Goal: Communication & Community: Connect with others

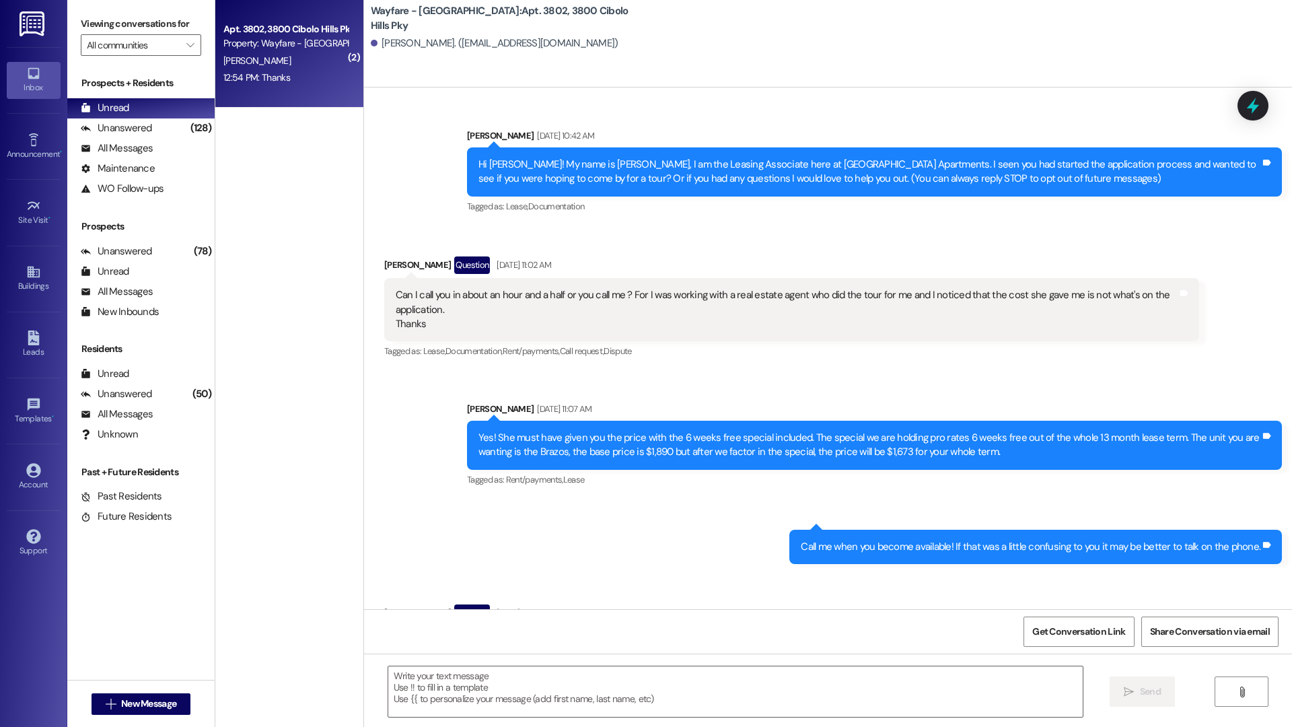
scroll to position [21138, 0]
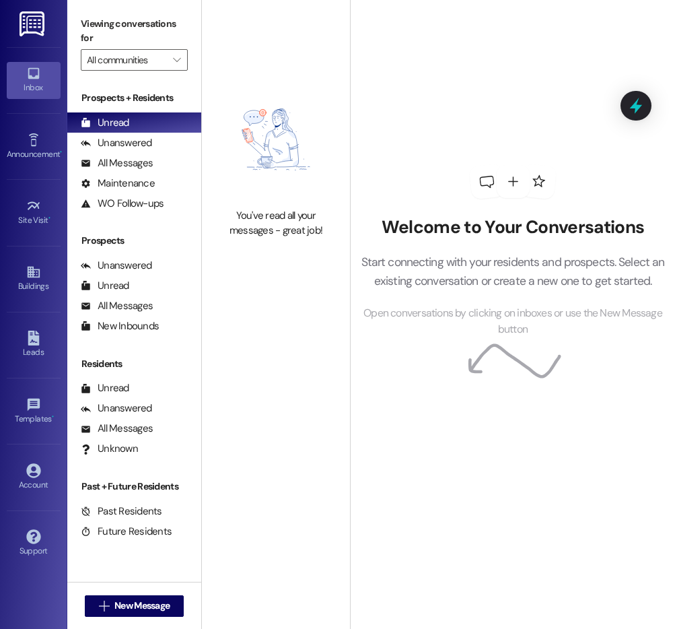
click at [491, 82] on div "Welcome to Your Conversations Start connecting with your residents and prospect…" at bounding box center [513, 251] width 324 height 503
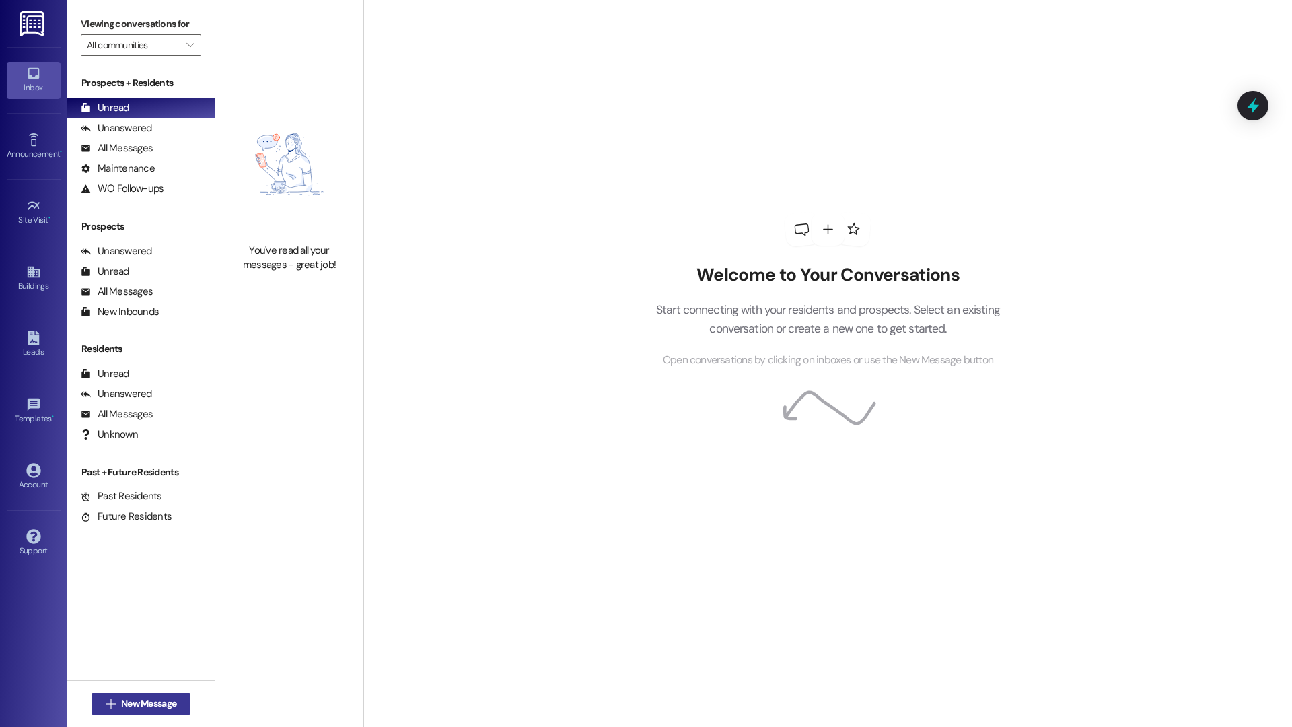
click at [147, 628] on span "New Message" at bounding box center [148, 704] width 55 height 14
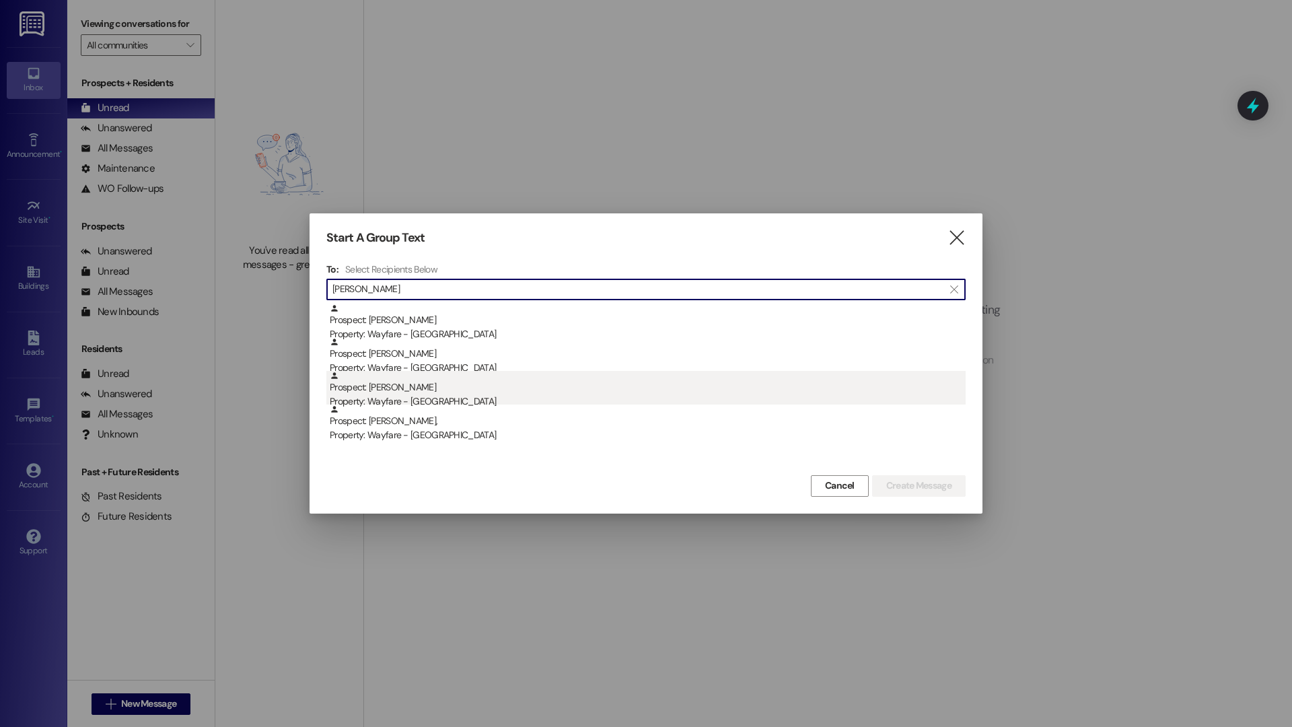
type input "kelle"
click at [557, 374] on div "Prospect: Kellee Cox Property: Wayfare - Cibolo Hills" at bounding box center [648, 390] width 636 height 38
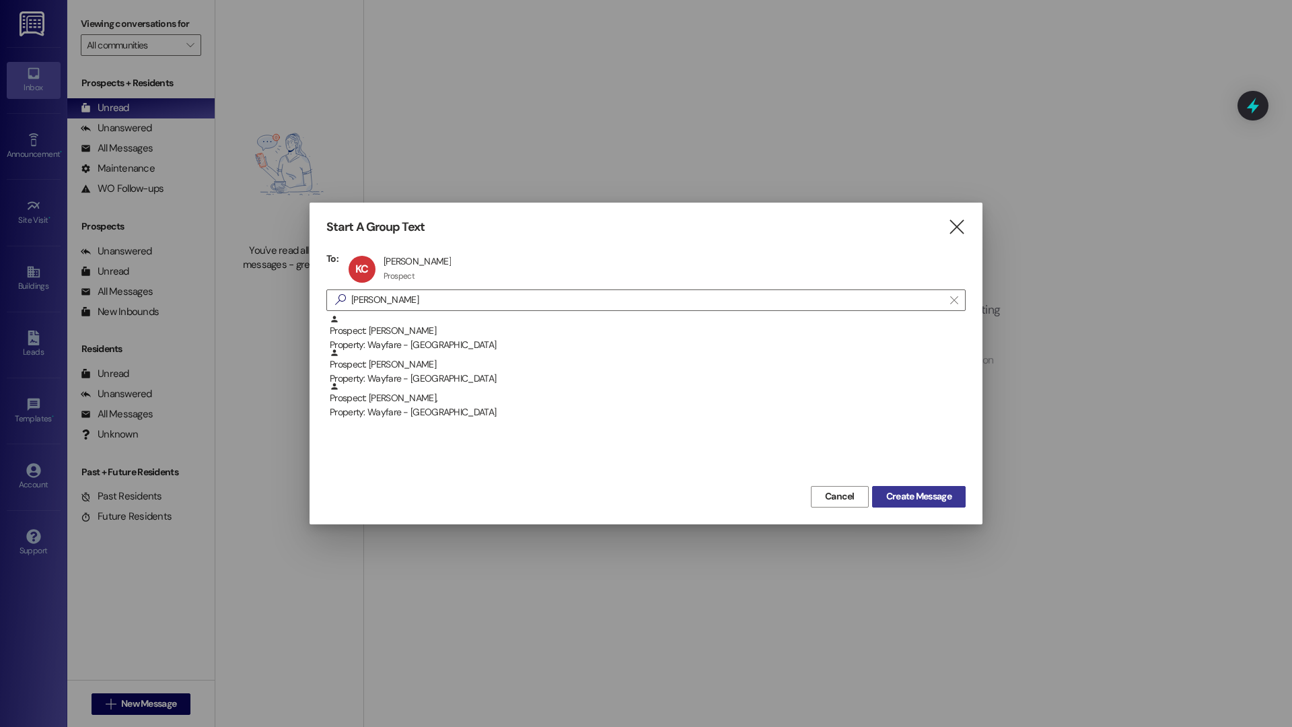
click at [674, 502] on span "Create Message" at bounding box center [918, 496] width 65 height 14
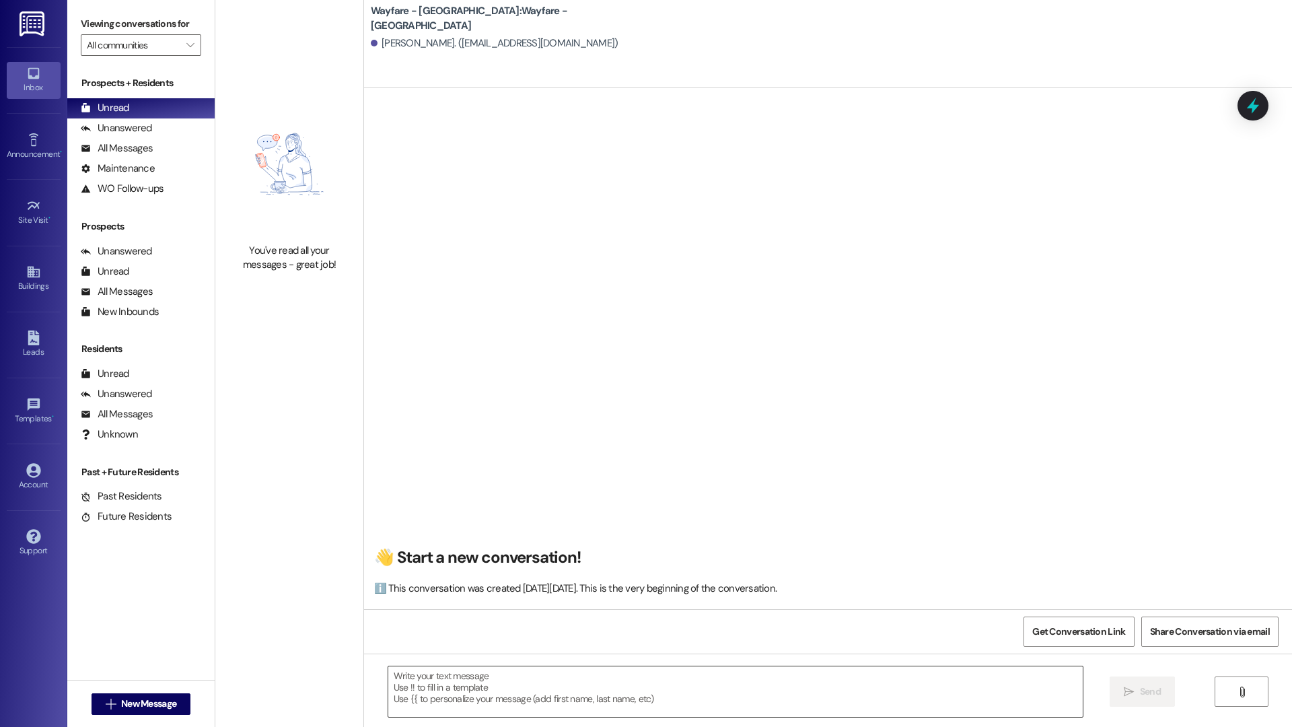
click at [567, 628] on textarea at bounding box center [735, 691] width 695 height 50
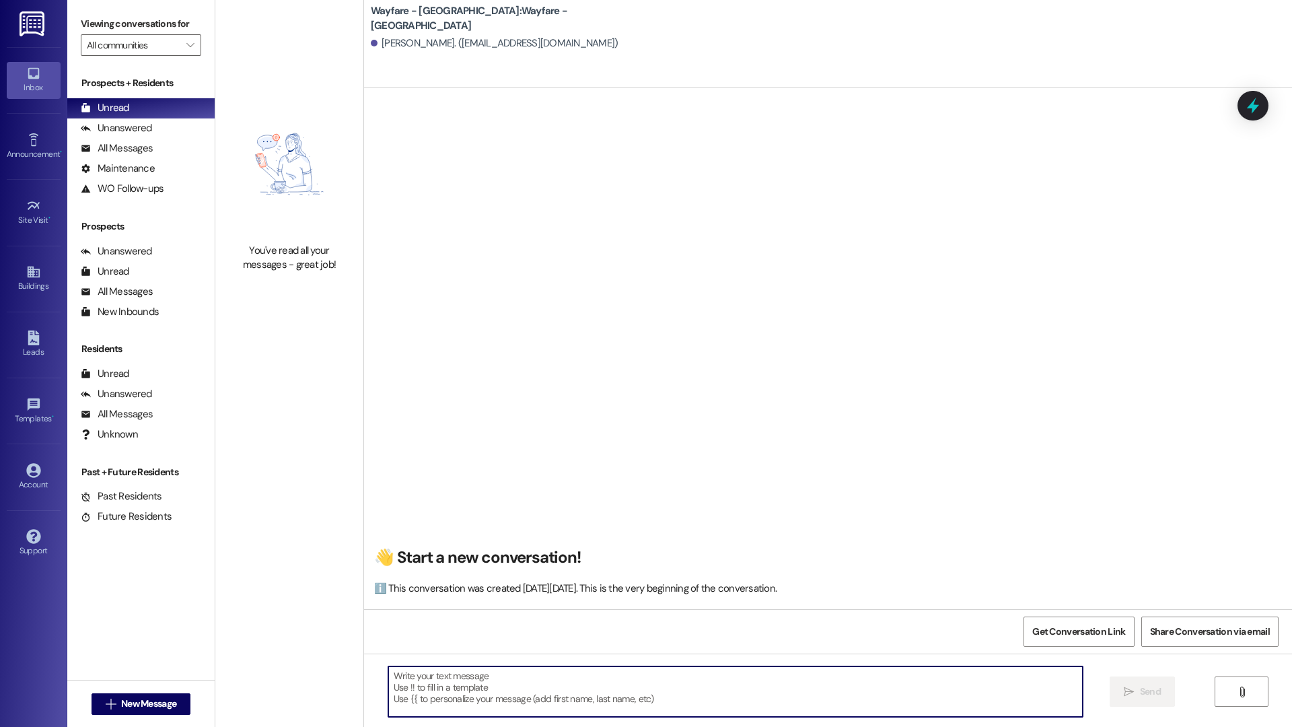
paste textarea "Good morning! My name is Thalya and I'm the Operations Manager with Wayfare - C…"
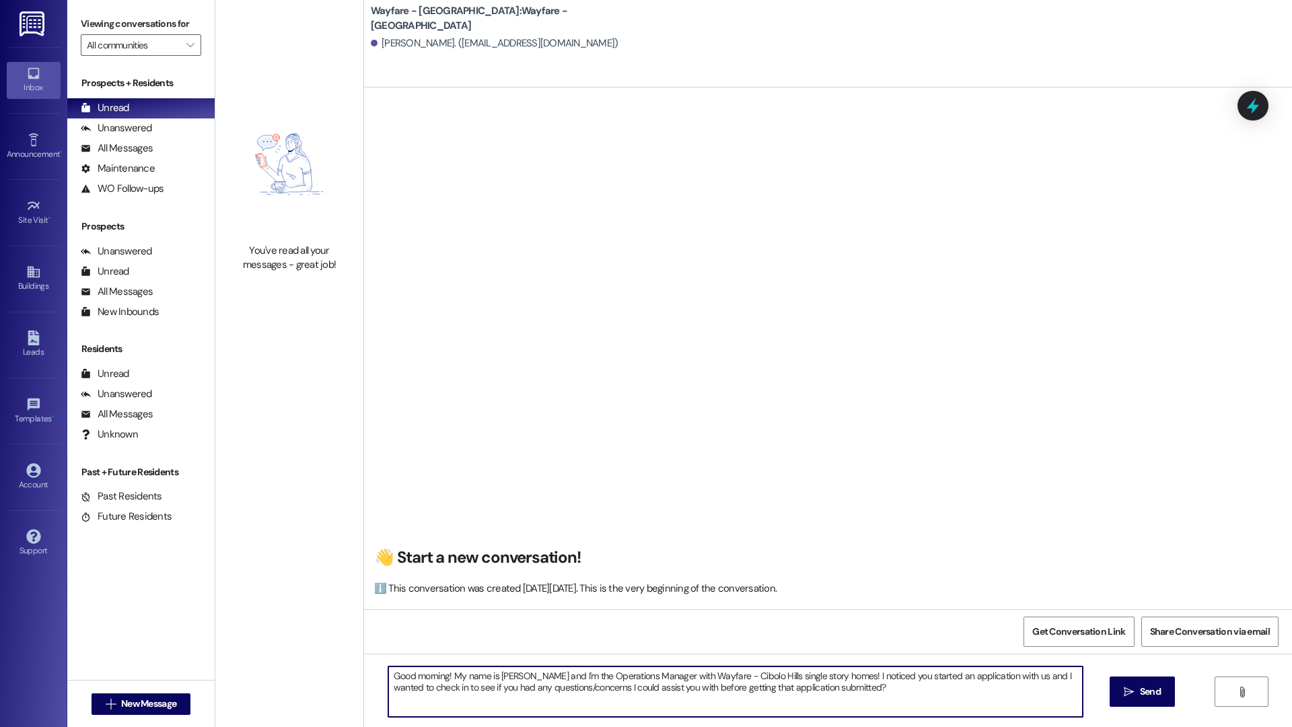
drag, startPoint x: 442, startPoint y: 675, endPoint x: 338, endPoint y: 669, distance: 103.8
click at [338, 628] on div "You've read all your messages - great job! Wayfare - Cibolo Hills: Wayfare - Ci…" at bounding box center [753, 363] width 1077 height 727
type textarea "Hi there! My name is Thalya and I'm the Operations Manager with Wayfare - Cibol…"
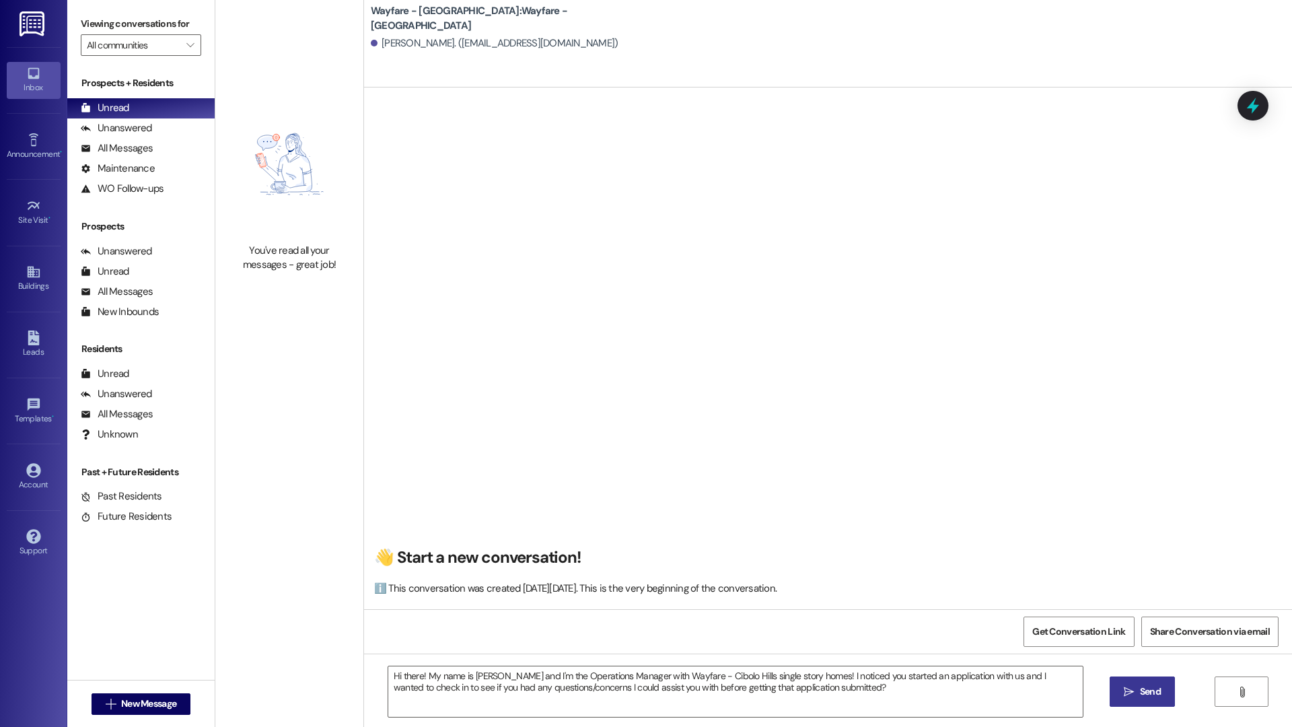
click at [674, 628] on button " Send" at bounding box center [1142, 691] width 65 height 30
